Goal: Task Accomplishment & Management: Use online tool/utility

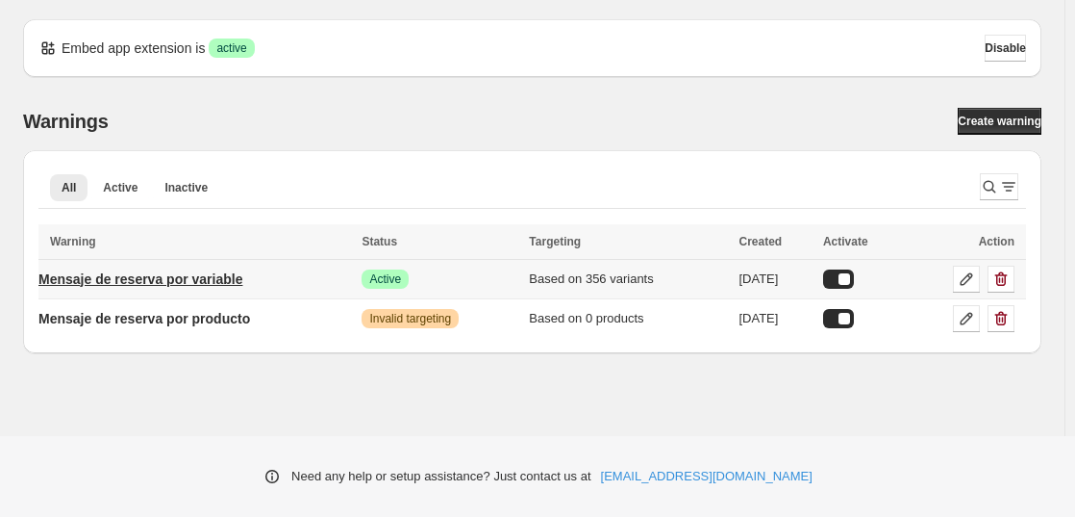
click at [140, 283] on p "Mensaje de reserva por variable" at bounding box center [140, 278] width 204 height 19
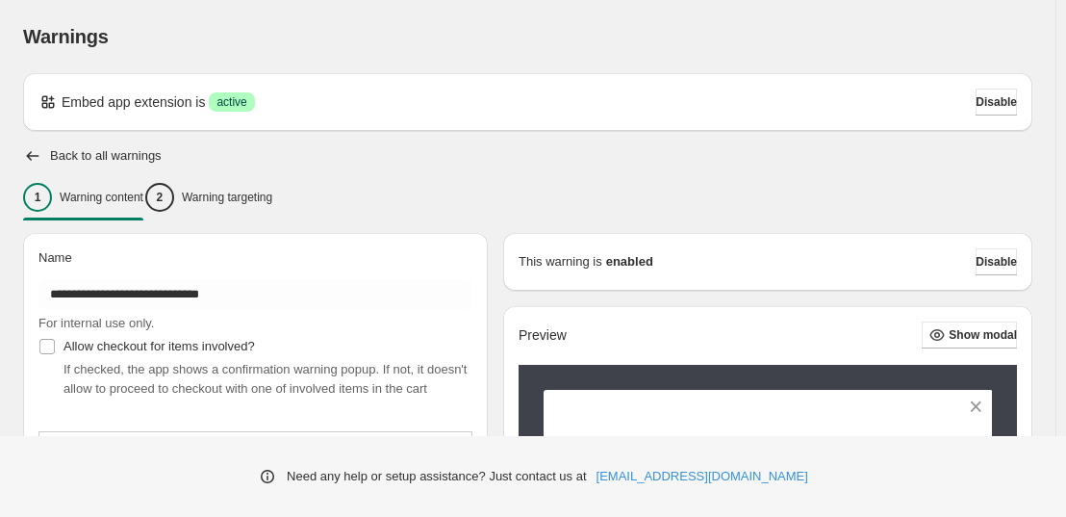
type input "**********"
click at [236, 192] on p "Warning targeting" at bounding box center [227, 197] width 90 height 15
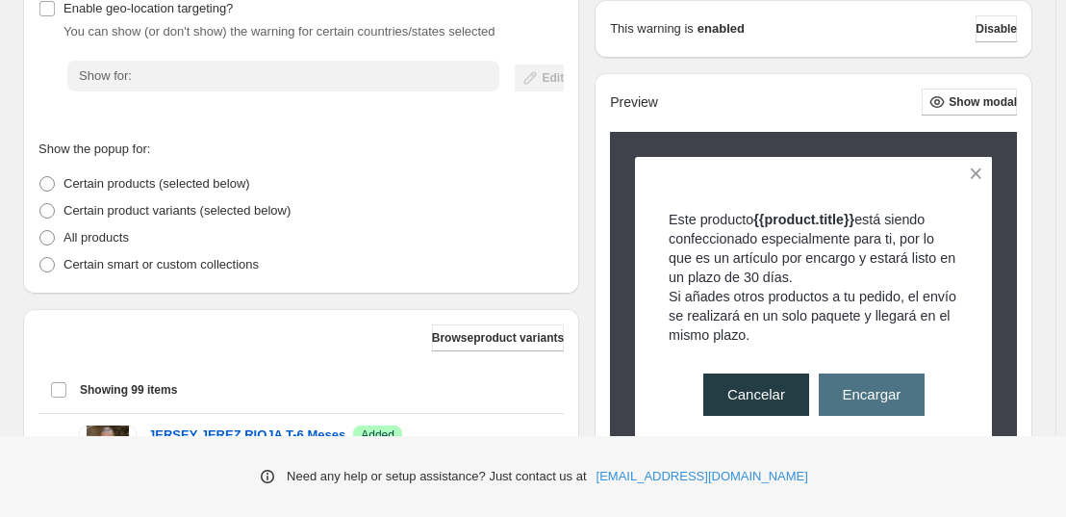
scroll to position [575, 0]
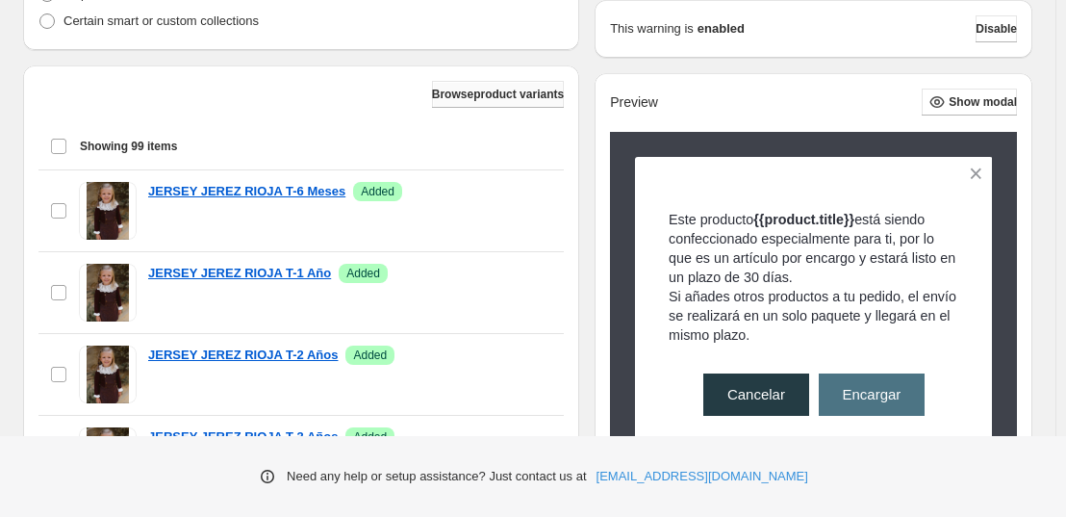
click at [433, 91] on span "Browse product variants" at bounding box center [498, 94] width 132 height 15
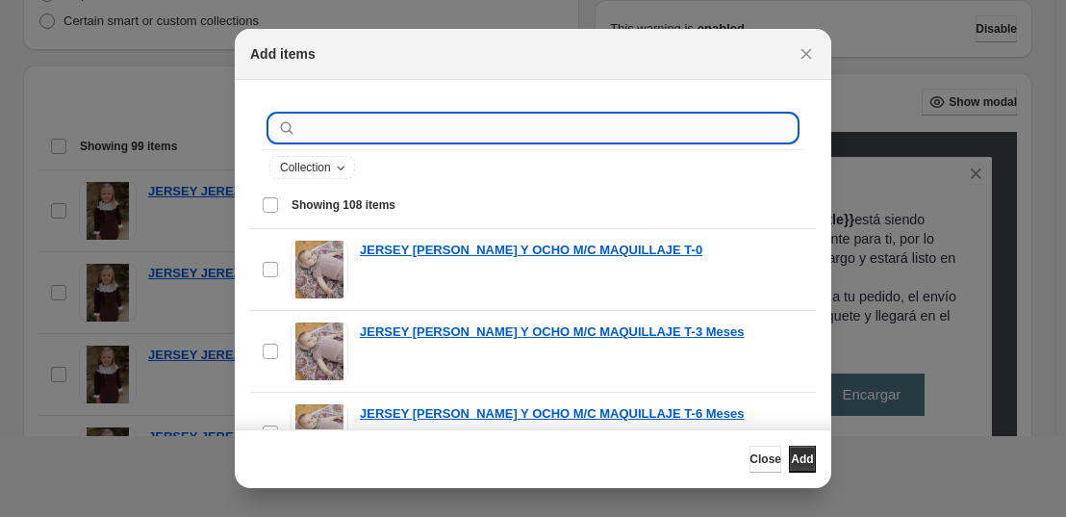
click at [402, 128] on input ":r1a:" at bounding box center [548, 127] width 496 height 27
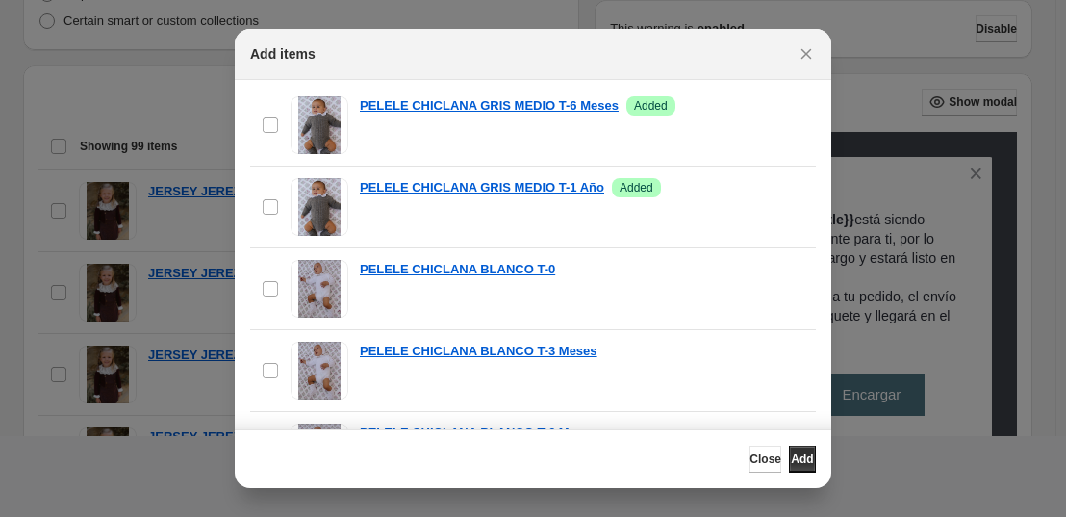
scroll to position [440, 0]
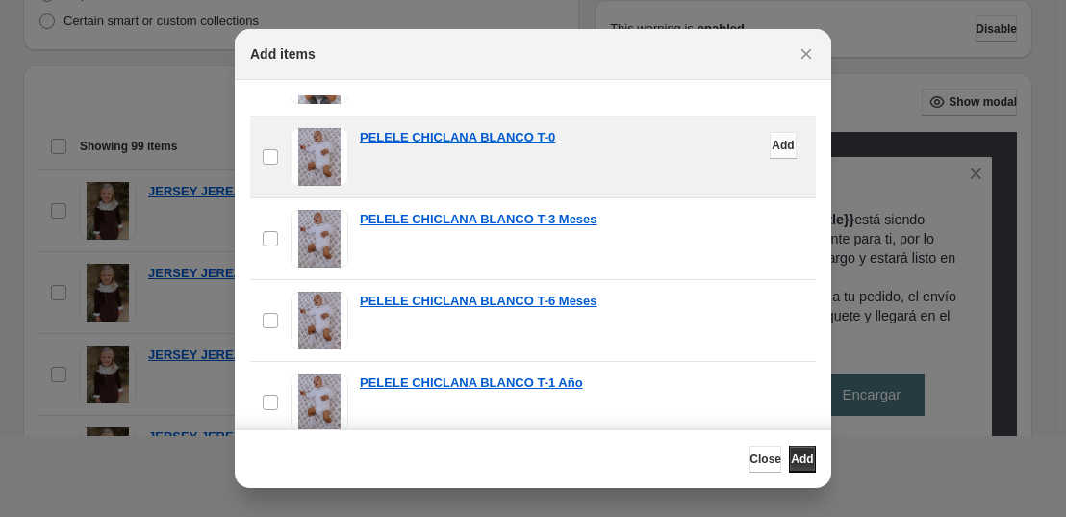
type input "**********"
click at [772, 139] on span "Add" at bounding box center [783, 145] width 22 height 15
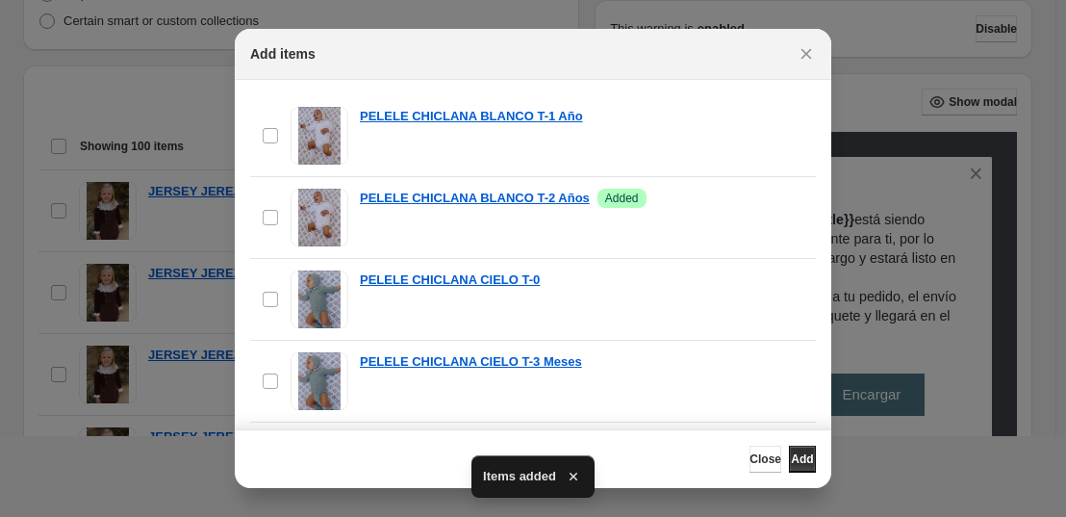
scroll to position [797, 0]
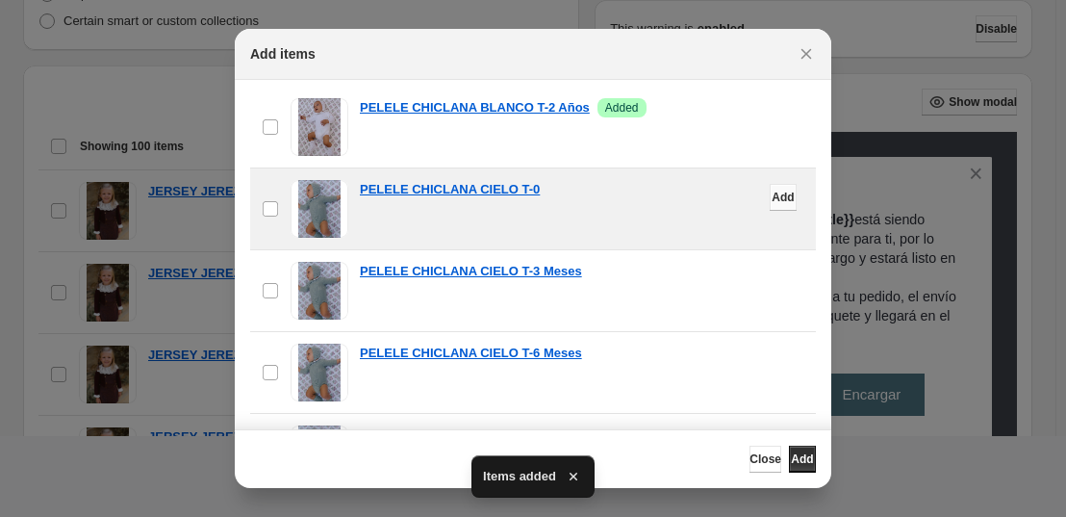
click at [772, 199] on span "Add" at bounding box center [783, 197] width 22 height 15
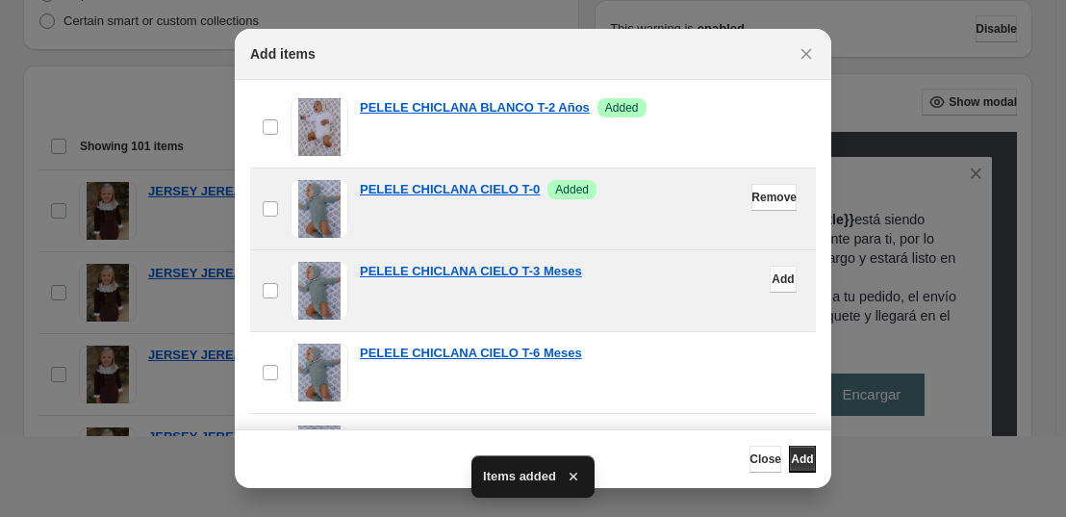
click at [770, 287] on button "Add" at bounding box center [783, 279] width 27 height 27
